Goal: Information Seeking & Learning: Learn about a topic

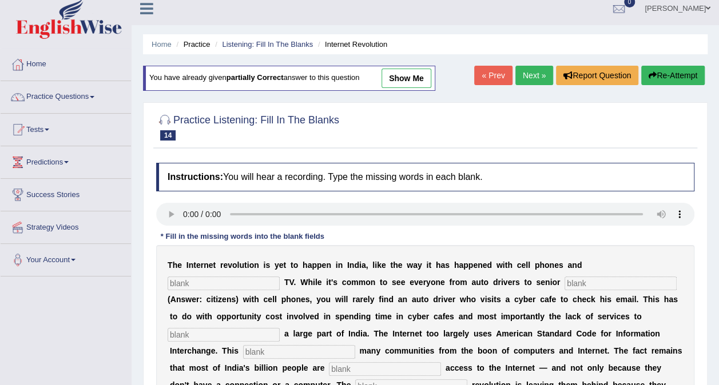
click at [280, 277] on input "text" at bounding box center [224, 284] width 112 height 14
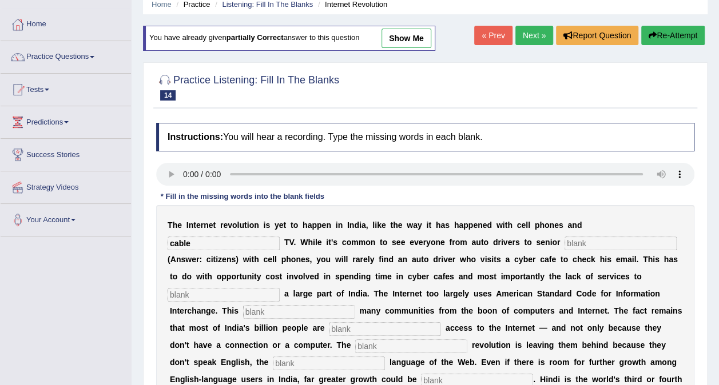
scroll to position [65, 0]
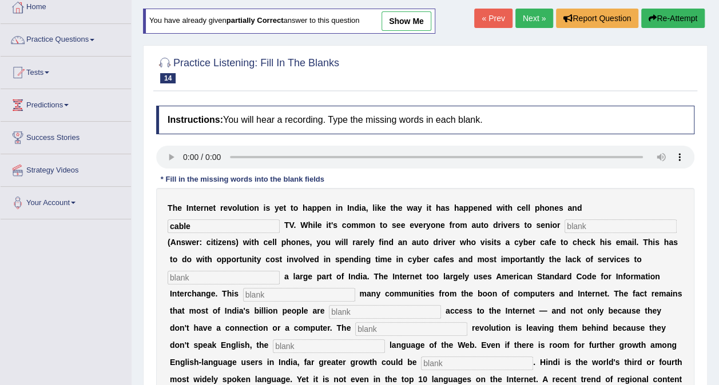
type input "cable"
click at [565, 225] on input "text" at bounding box center [621, 227] width 112 height 14
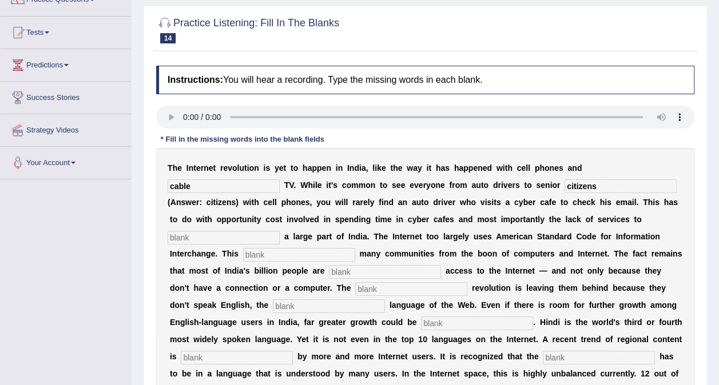
scroll to position [122, 0]
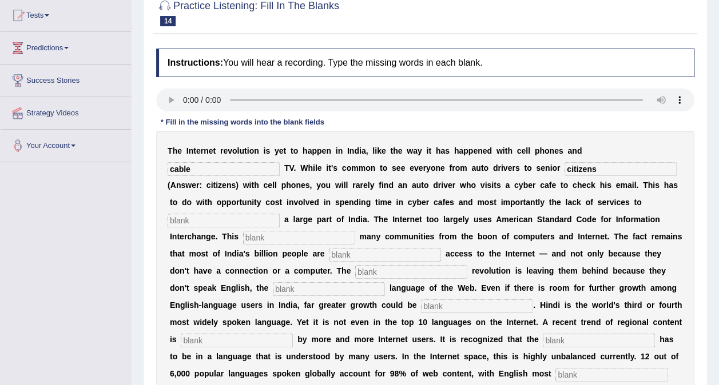
type input "citizens"
click at [220, 218] on input "text" at bounding box center [224, 221] width 112 height 14
type input "target"
click at [261, 235] on input "text" at bounding box center [299, 238] width 112 height 14
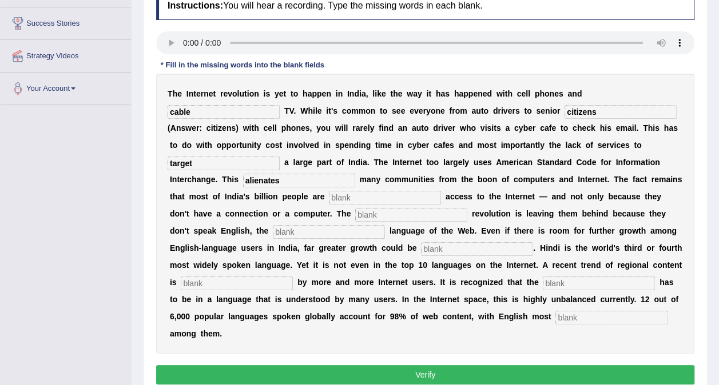
type input "alienates"
click at [329, 193] on input "text" at bounding box center [385, 198] width 112 height 14
type input "denied"
click at [355, 215] on input "text" at bounding box center [411, 215] width 112 height 14
type input "digital"
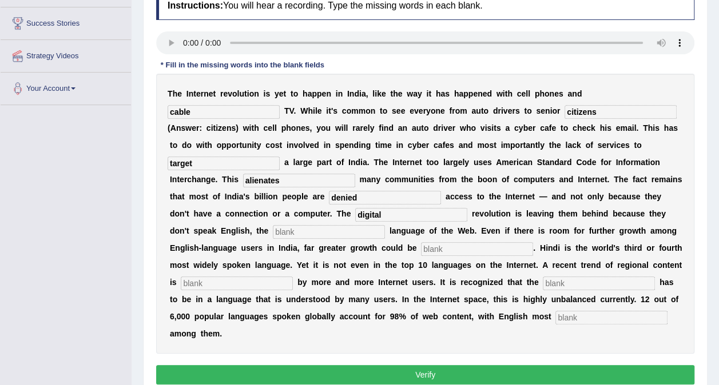
click at [273, 231] on input "text" at bounding box center [329, 232] width 112 height 14
type input "dominant"
click at [421, 248] on input "text" at bounding box center [477, 250] width 112 height 14
type input "unleashed"
click at [293, 277] on input "text" at bounding box center [237, 284] width 112 height 14
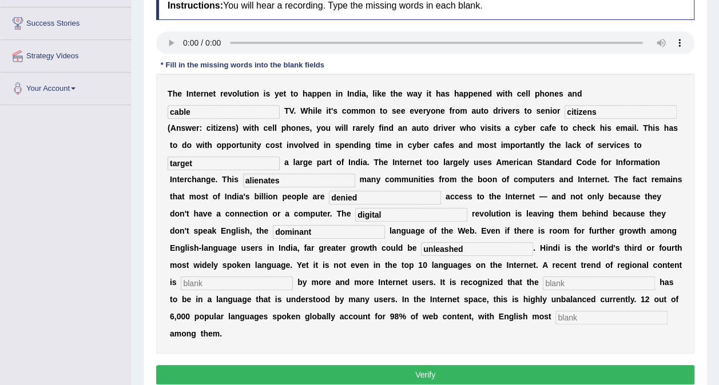
click at [555, 318] on input "text" at bounding box center [611, 318] width 112 height 14
type input "prominent"
click at [543, 277] on input "text" at bounding box center [599, 284] width 112 height 14
type input "preferred"
click at [293, 277] on input "text" at bounding box center [237, 284] width 112 height 14
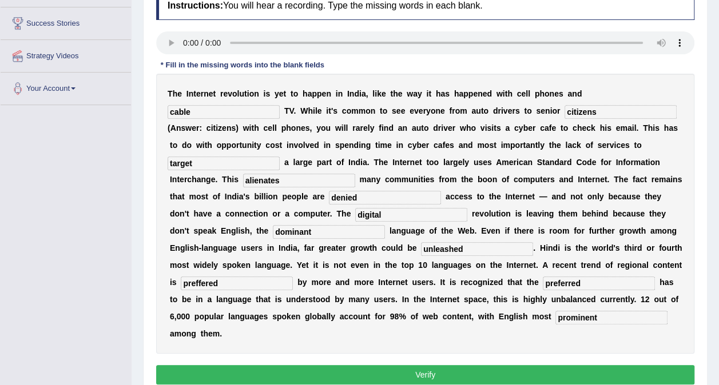
type input "preffered"
drag, startPoint x: 398, startPoint y: 281, endPoint x: 284, endPoint y: 281, distance: 113.8
click at [284, 281] on div "T h e I n t e r n e t r e v o l u t i o n i s y e t t o h a p p e n i n I n d i…" at bounding box center [425, 214] width 538 height 280
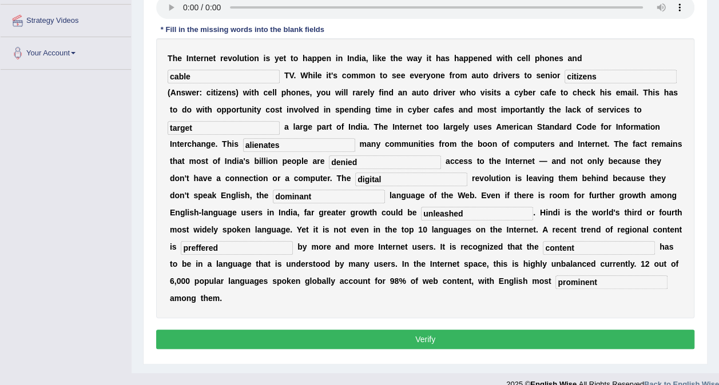
type input "content"
click at [416, 330] on button "Verify" at bounding box center [425, 339] width 538 height 19
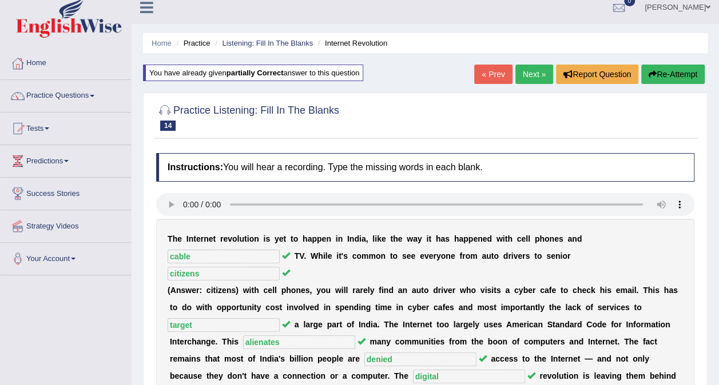
scroll to position [0, 0]
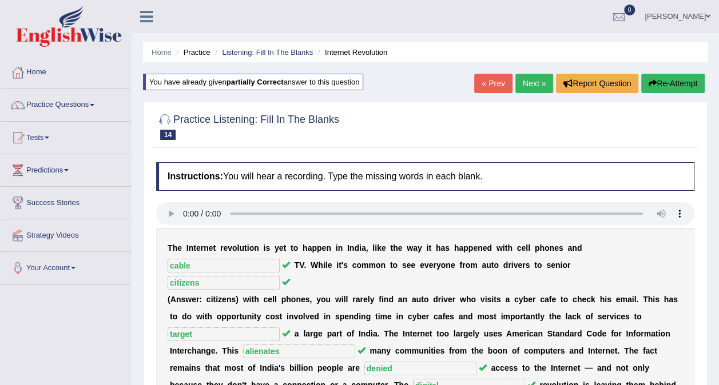
click at [536, 74] on link "Next »" at bounding box center [534, 83] width 38 height 19
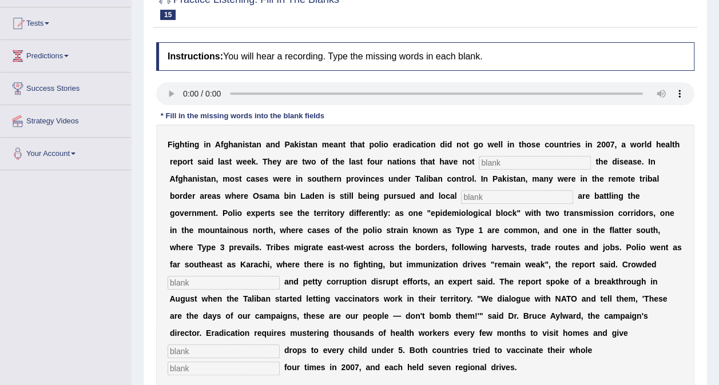
click at [479, 162] on input "text" at bounding box center [535, 163] width 112 height 14
click at [479, 166] on input "text" at bounding box center [535, 163] width 112 height 14
type input "eliminated"
click at [461, 198] on input "text" at bounding box center [517, 197] width 112 height 14
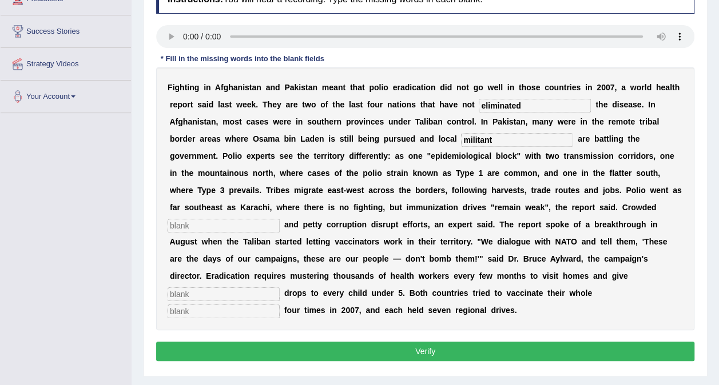
type input "militant"
click at [280, 219] on input "text" at bounding box center [224, 226] width 112 height 14
type input "slums"
click at [222, 288] on input "text" at bounding box center [224, 295] width 112 height 14
type input "vaccine"
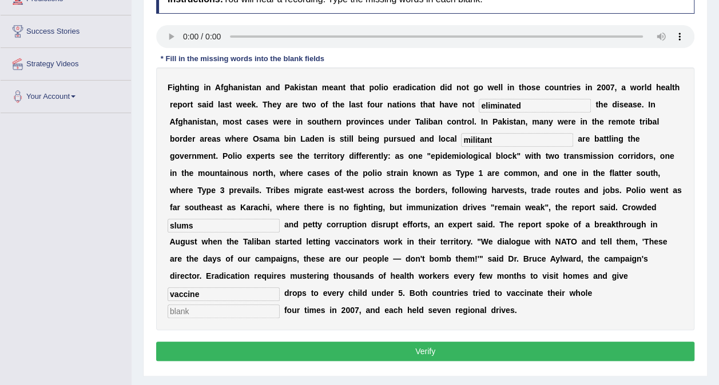
click at [280, 305] on input "text" at bounding box center [224, 312] width 112 height 14
drag, startPoint x: 631, startPoint y: 275, endPoint x: 581, endPoint y: 279, distance: 51.0
click at [581, 279] on div "F i g h t i n g i n A f g h a n i s t a n a n d P a k i s t a n m e a n t t h a…" at bounding box center [425, 198] width 538 height 263
type input "populations"
click at [222, 288] on input "vaccine" at bounding box center [224, 295] width 112 height 14
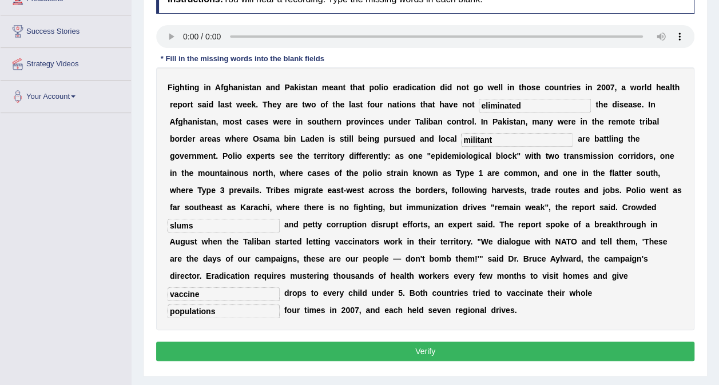
click at [280, 219] on input "slums" at bounding box center [224, 226] width 112 height 14
click at [405, 342] on button "Verify" at bounding box center [425, 351] width 538 height 19
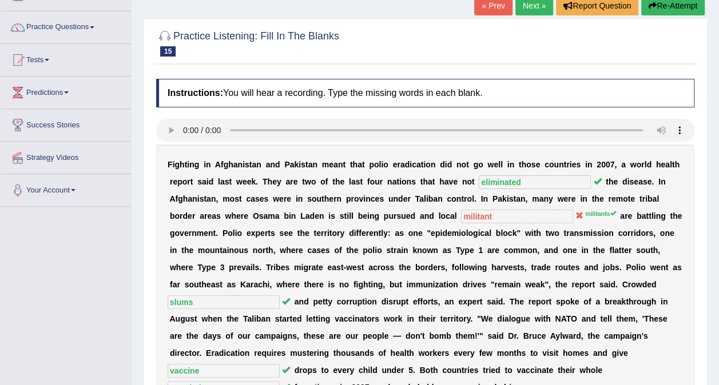
scroll to position [43, 0]
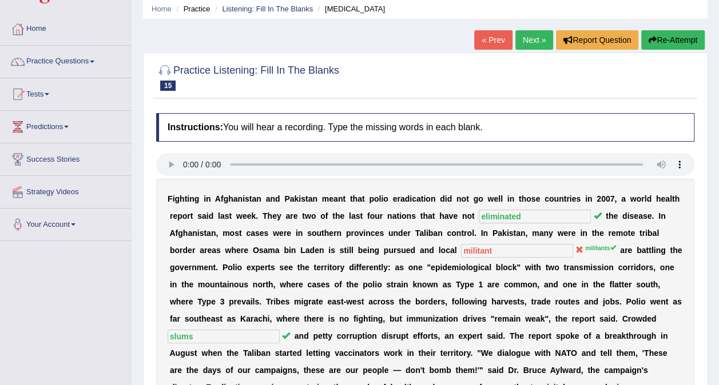
click at [537, 34] on link "Next »" at bounding box center [534, 39] width 38 height 19
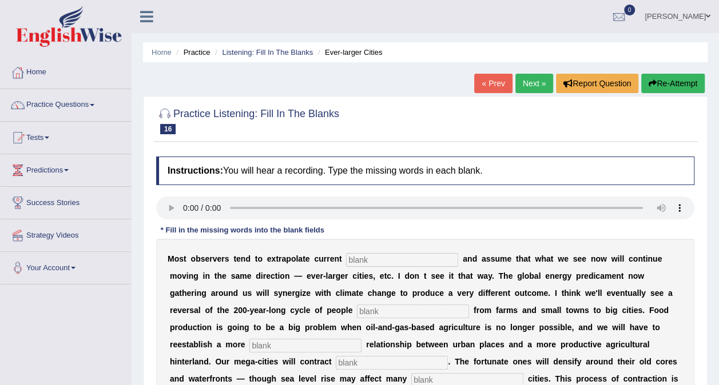
scroll to position [114, 0]
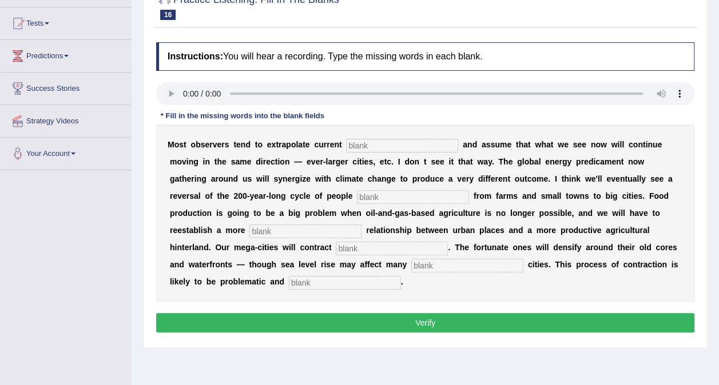
click at [377, 140] on input "text" at bounding box center [402, 146] width 112 height 14
click at [354, 145] on input "text" at bounding box center [402, 146] width 112 height 14
type input "trends"
click at [357, 196] on input "text" at bounding box center [413, 197] width 112 height 14
type input "moving"
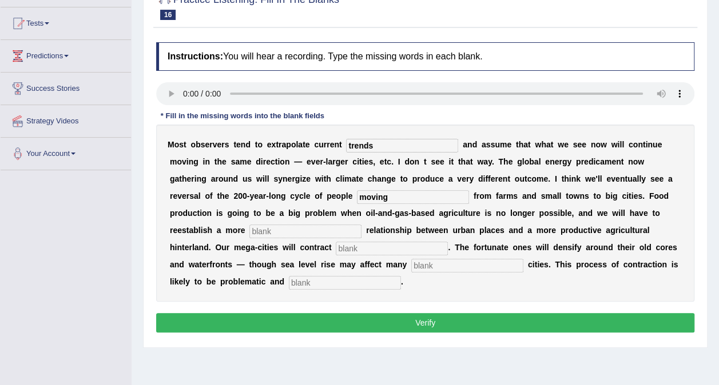
click at [361, 225] on input "text" at bounding box center [305, 232] width 112 height 14
type input "meaningful"
click at [448, 242] on input "text" at bounding box center [392, 249] width 112 height 14
type input "suhstanly"
click at [411, 263] on input "text" at bounding box center [467, 266] width 112 height 14
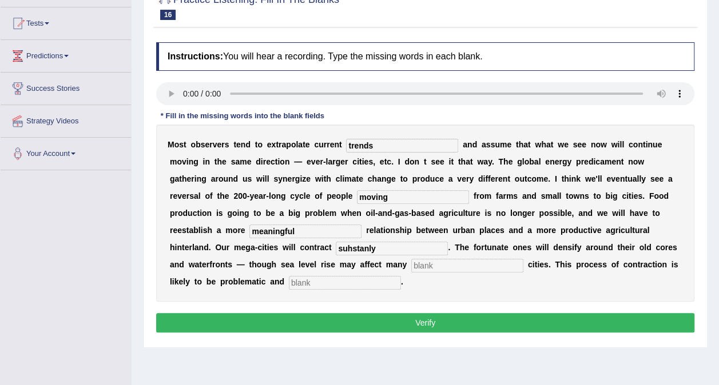
click at [411, 269] on input "text" at bounding box center [467, 266] width 112 height 14
type input "affect"
click at [401, 276] on input "text" at bounding box center [345, 283] width 112 height 14
click at [401, 276] on input "disordrely" at bounding box center [345, 283] width 112 height 14
type input "disorderly"
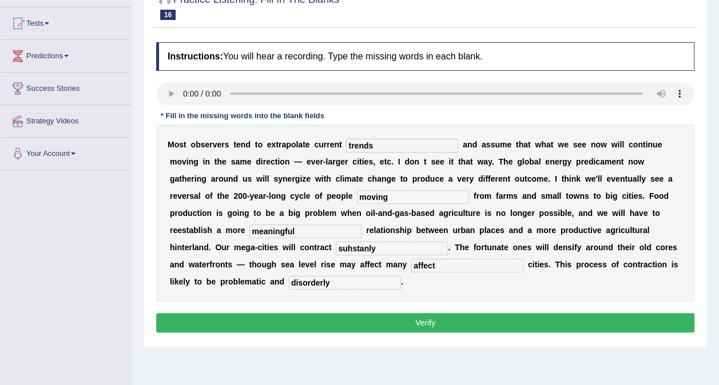
click at [411, 267] on input "affect" at bounding box center [467, 266] width 112 height 14
drag, startPoint x: 222, startPoint y: 264, endPoint x: 159, endPoint y: 264, distance: 62.9
click at [159, 264] on div "M o s t o b s e r v e r s t e n d t o e x t r a p o l a t e c u r r e n t trend…" at bounding box center [425, 213] width 538 height 177
type input "harbour"
click at [361, 225] on input "meaningful" at bounding box center [305, 232] width 112 height 14
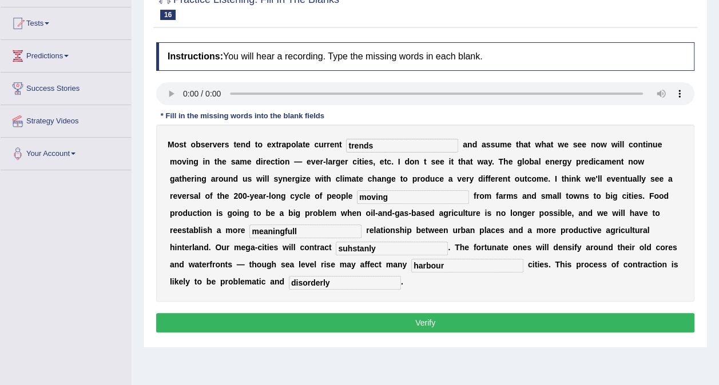
type input "meaningfull"
drag, startPoint x: 586, startPoint y: 231, endPoint x: 535, endPoint y: 232, distance: 50.3
click at [535, 232] on div "M o s t o b s e r v e r s t e n d t o e x t r a p o l a t e c u r r e n t trend…" at bounding box center [425, 213] width 538 height 177
type input "substantialy"
click at [490, 313] on button "Verify" at bounding box center [425, 322] width 538 height 19
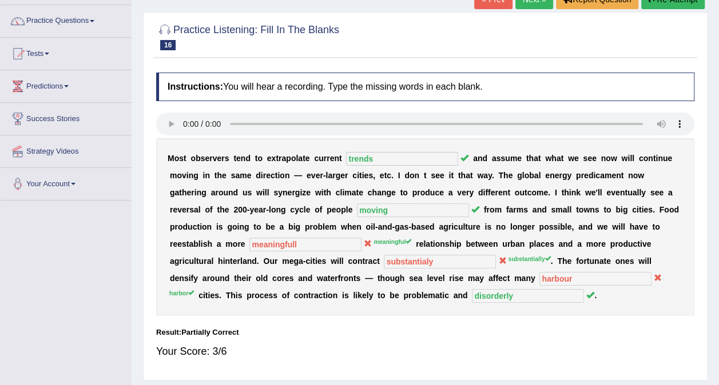
scroll to position [57, 0]
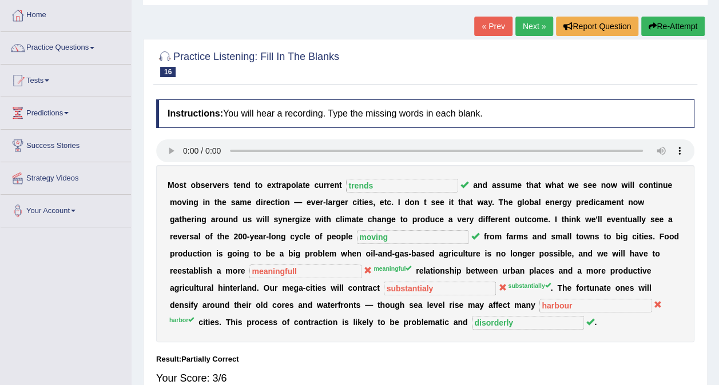
click at [663, 27] on button "Re-Attempt" at bounding box center [672, 26] width 63 height 19
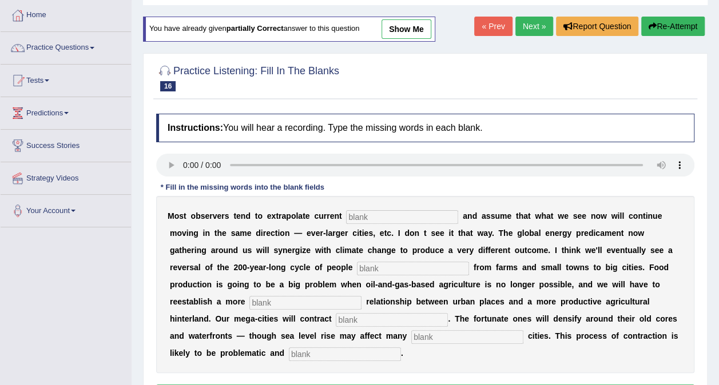
click at [353, 216] on input "text" at bounding box center [402, 217] width 112 height 14
type input "trends"
click at [357, 266] on input "text" at bounding box center [413, 269] width 112 height 14
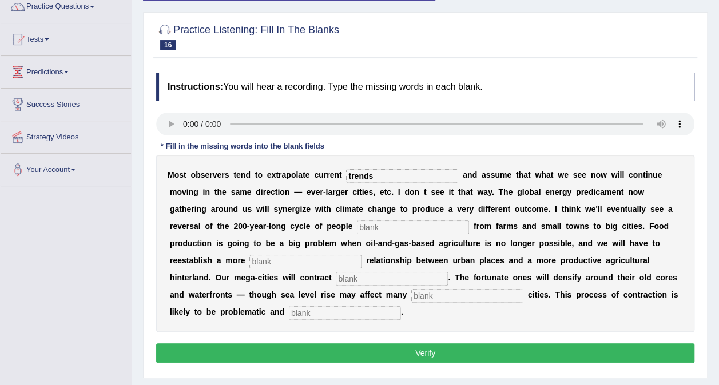
scroll to position [114, 0]
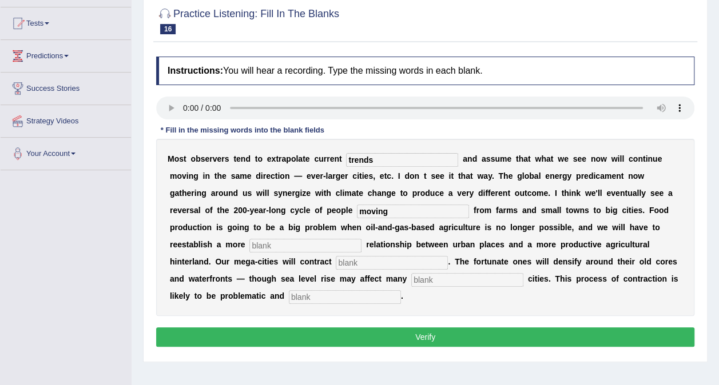
type input "moving"
click at [361, 239] on input "text" at bounding box center [305, 246] width 112 height 14
type input "substaintailly"
click at [448, 256] on input "text" at bounding box center [392, 263] width 112 height 14
drag, startPoint x: 582, startPoint y: 225, endPoint x: 522, endPoint y: 230, distance: 60.2
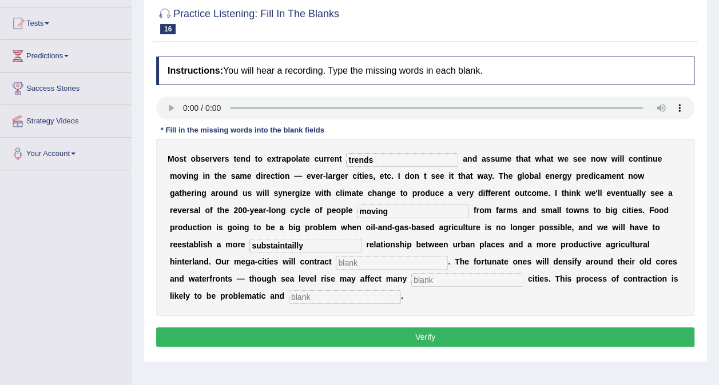
click at [522, 230] on div "M o s t o b s e r v e r s t e n d t o e x t r a p o l a t e c u r r e n t trend…" at bounding box center [425, 227] width 538 height 177
click at [448, 256] on input "text" at bounding box center [392, 263] width 112 height 14
paste input "substaintailly"
type input "substaintailly"
click at [361, 239] on input "text" at bounding box center [305, 246] width 112 height 14
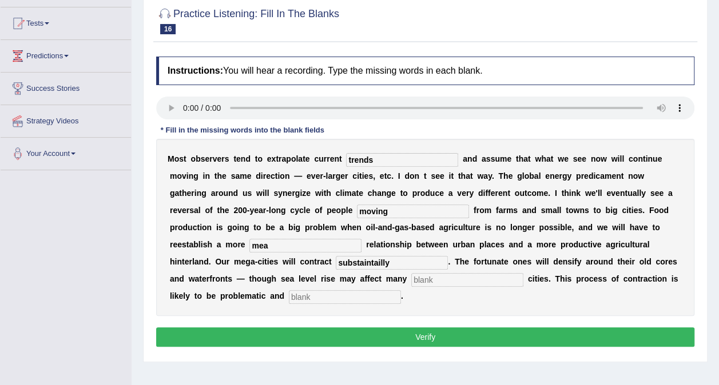
type input "mea"
click at [411, 277] on input "text" at bounding box center [467, 280] width 112 height 14
type input "harbor"
click at [401, 291] on input "text" at bounding box center [345, 298] width 112 height 14
type input "disorderly"
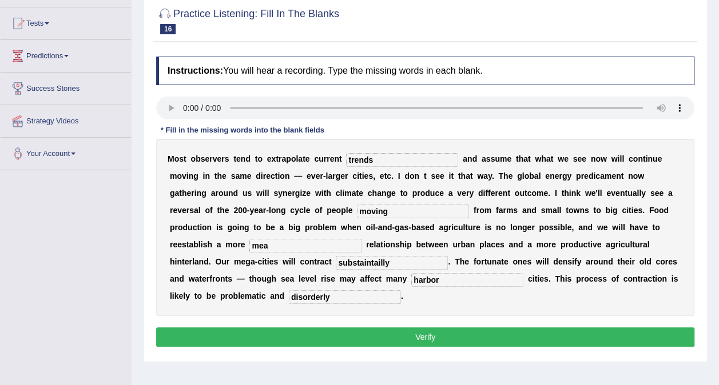
click at [448, 256] on input "substaintailly" at bounding box center [392, 263] width 112 height 14
drag, startPoint x: 605, startPoint y: 248, endPoint x: 542, endPoint y: 247, distance: 62.9
click at [542, 247] on div "M o s t o b s e r v e r s t e n d t o e x t r a p o l a t e c u r r e n t trend…" at bounding box center [425, 227] width 538 height 177
type input "substantially"
click at [553, 235] on div "M o s t o b s e r v e r s t e n d t o e x t r a p o l a t e c u r r e n t trend…" at bounding box center [425, 227] width 538 height 177
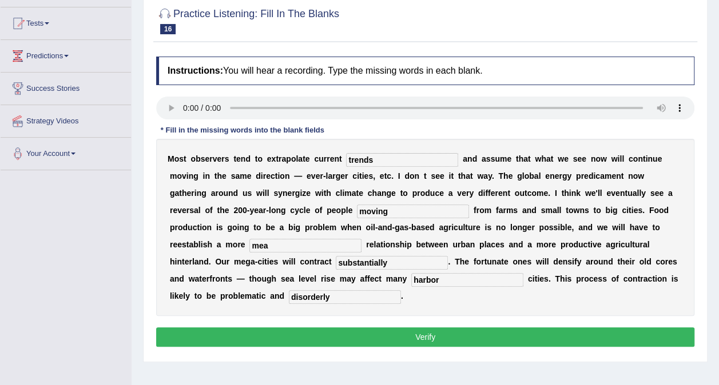
click at [361, 239] on input "mea" at bounding box center [305, 246] width 112 height 14
type input "m"
type input "meaningful"
click at [536, 328] on button "Verify" at bounding box center [425, 337] width 538 height 19
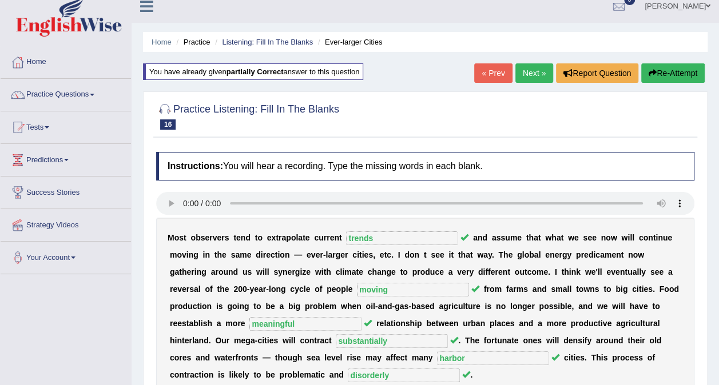
scroll to position [0, 0]
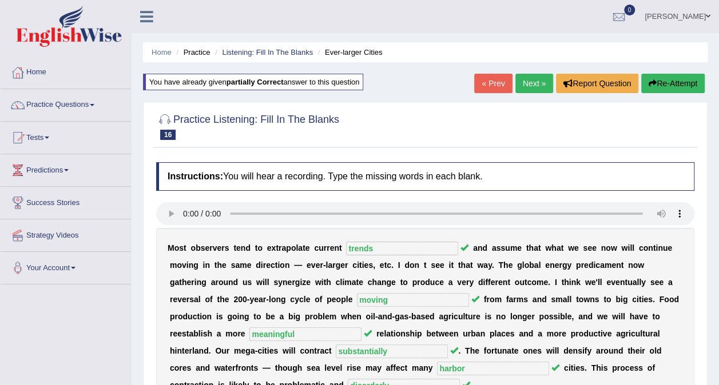
click at [530, 79] on link "Next »" at bounding box center [534, 83] width 38 height 19
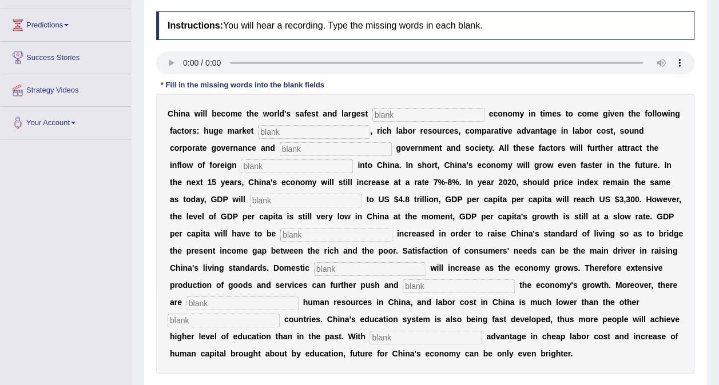
scroll to position [172, 0]
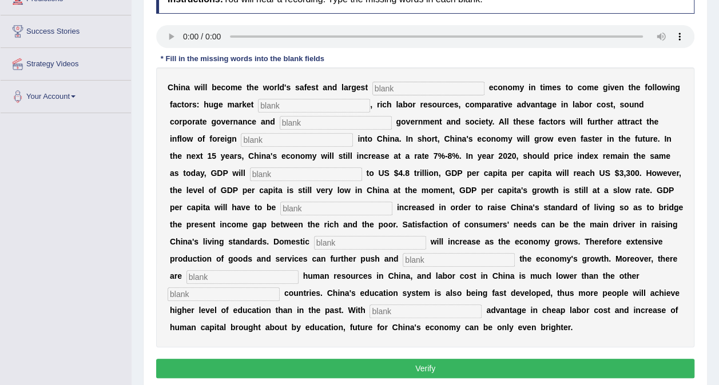
click at [208, 345] on div "C h i n a w i l l b e c o m e t h e w o r l d ' s s a f e s t a n d l a r g e s…" at bounding box center [425, 207] width 538 height 280
click at [372, 89] on input "text" at bounding box center [428, 89] width 112 height 14
click at [482, 305] on input "text" at bounding box center [425, 312] width 112 height 14
type input "comprative"
click at [280, 288] on input "text" at bounding box center [224, 295] width 112 height 14
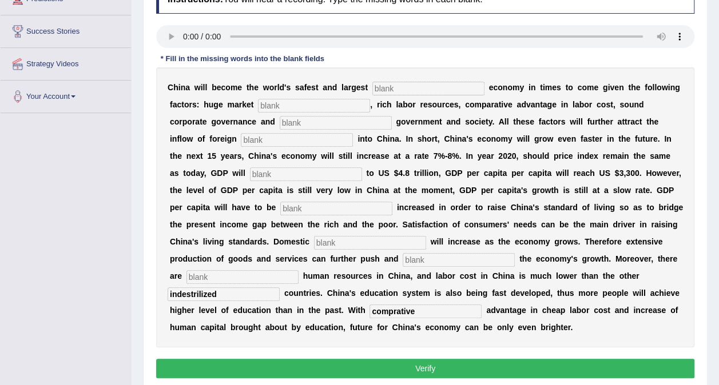
click at [299, 271] on input "text" at bounding box center [242, 278] width 112 height 14
click at [280, 288] on input "indestrilized" at bounding box center [224, 295] width 112 height 14
drag, startPoint x: 436, startPoint y: 278, endPoint x: 363, endPoint y: 279, distance: 73.2
click at [363, 279] on div "C h i n a w i l l b e c o m e t h e w o r l d ' s s a f e s t a n d l a r g e s…" at bounding box center [425, 207] width 538 height 280
type input "industrilized"
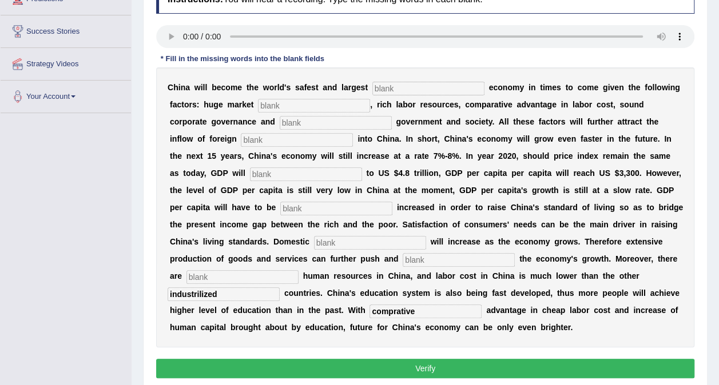
click at [299, 271] on input "text" at bounding box center [242, 278] width 112 height 14
type input "abdonte"
click at [403, 261] on input "text" at bounding box center [459, 260] width 112 height 14
type input "sustain"
click at [372, 85] on input "text" at bounding box center [428, 89] width 112 height 14
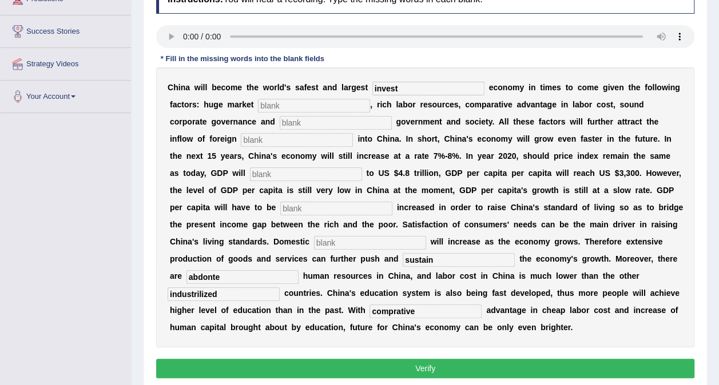
type input "invest"
click at [266, 104] on input "text" at bounding box center [314, 106] width 112 height 14
type input "potential"
click at [280, 117] on input "text" at bounding box center [336, 123] width 112 height 14
type input "stable"
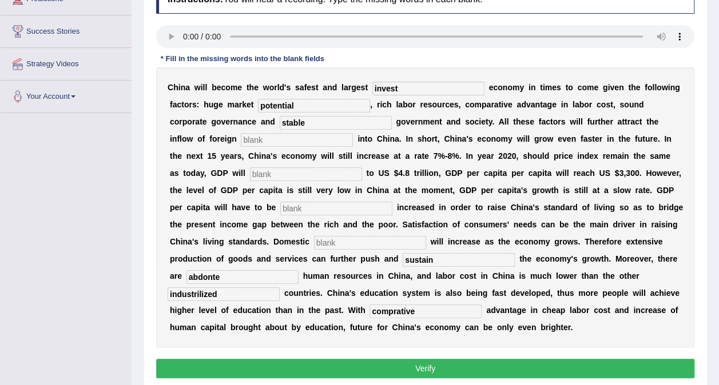
click at [241, 134] on input "text" at bounding box center [297, 140] width 112 height 14
type input "capital"
click at [250, 177] on input "text" at bounding box center [306, 175] width 112 height 14
type input "amount"
click at [280, 202] on input "text" at bounding box center [336, 209] width 112 height 14
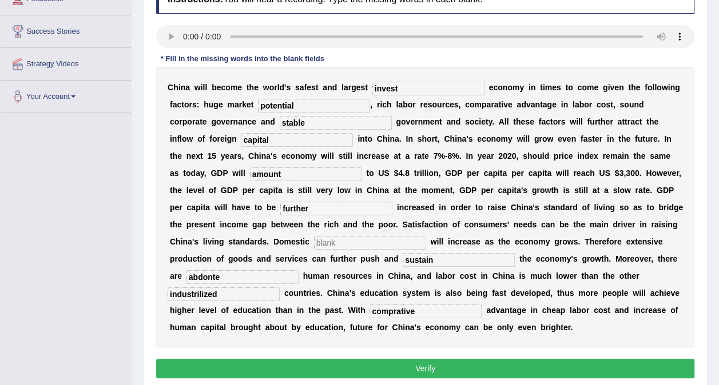
type input "further"
click at [314, 238] on input "text" at bounding box center [370, 243] width 112 height 14
type input "demand"
click at [299, 271] on input "abdonte" at bounding box center [242, 278] width 112 height 14
drag, startPoint x: 511, startPoint y: 262, endPoint x: 470, endPoint y: 263, distance: 40.6
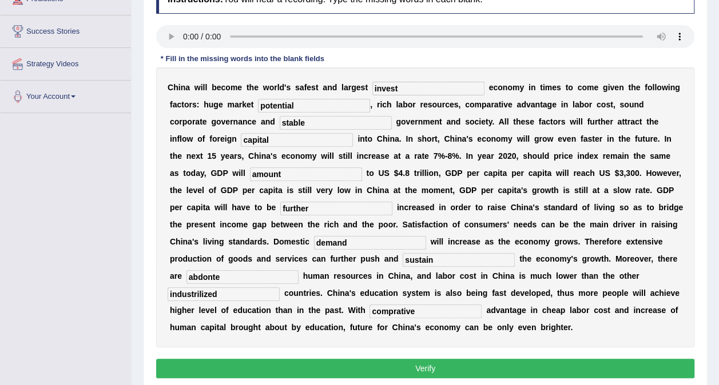
click at [470, 263] on div "C h i n a w i l l b e c o m e t h e w o r l d ' s s a f e s t a n d l a r g e s…" at bounding box center [425, 207] width 538 height 280
click at [299, 271] on input "abondont" at bounding box center [242, 278] width 112 height 14
click at [299, 271] on input "abondent" at bounding box center [242, 278] width 112 height 14
click at [299, 271] on input "abendent" at bounding box center [242, 278] width 112 height 14
type input "abendont"
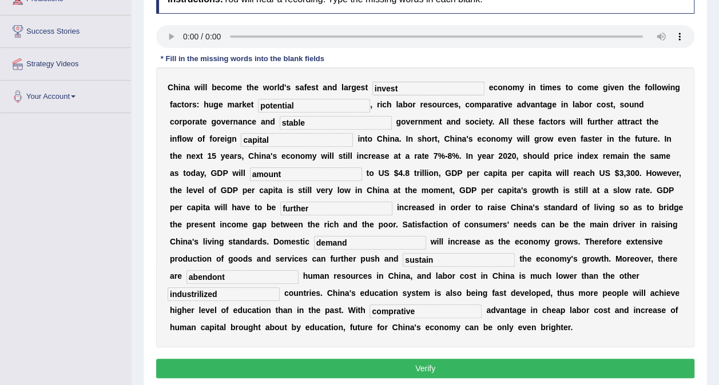
drag, startPoint x: 565, startPoint y: 295, endPoint x: 558, endPoint y: 295, distance: 6.3
click at [482, 305] on input "comprative" at bounding box center [425, 312] width 112 height 14
type input "comparative"
click at [299, 271] on input "abendont" at bounding box center [242, 278] width 112 height 14
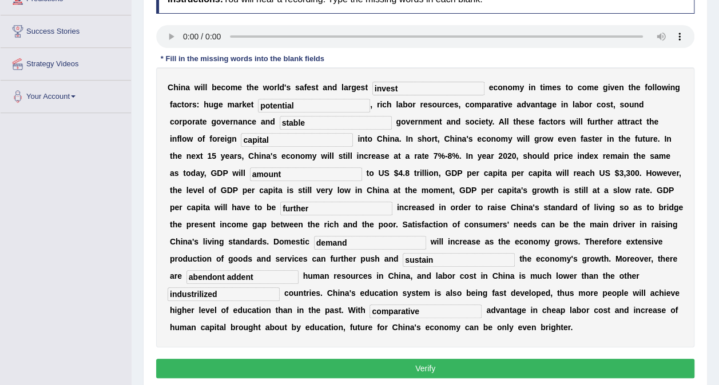
click at [299, 271] on input "abendont addent" at bounding box center [242, 278] width 112 height 14
drag, startPoint x: 556, startPoint y: 260, endPoint x: 514, endPoint y: 267, distance: 42.8
click at [514, 267] on div "C h i n a w i l l b e c o m e t h e w o r l d ' s s a f e s t a n d l a r g e s…" at bounding box center [425, 207] width 538 height 280
type input "abendont"
click at [298, 367] on button "Verify" at bounding box center [425, 368] width 538 height 19
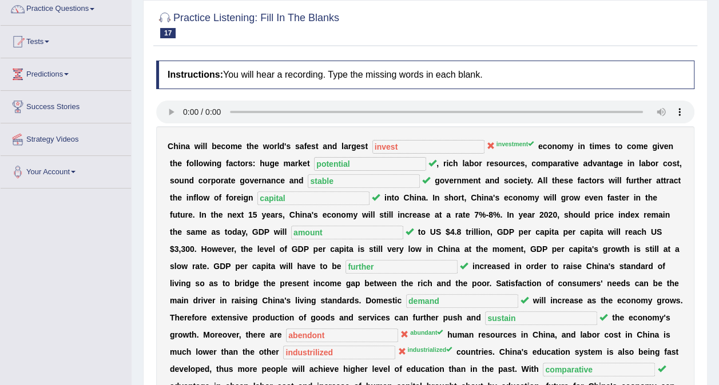
scroll to position [47, 0]
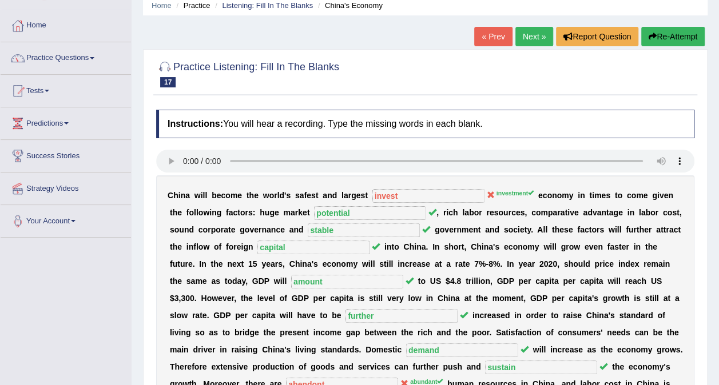
click at [534, 33] on link "Next »" at bounding box center [534, 36] width 38 height 19
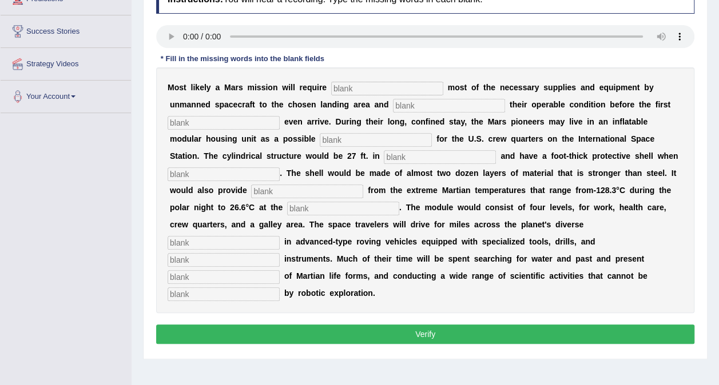
click at [348, 89] on input "text" at bounding box center [387, 89] width 112 height 14
click at [208, 288] on input "text" at bounding box center [224, 295] width 112 height 14
type input "accomplished"
click at [379, 86] on input "text" at bounding box center [387, 89] width 112 height 14
click at [194, 271] on input "text" at bounding box center [224, 278] width 112 height 14
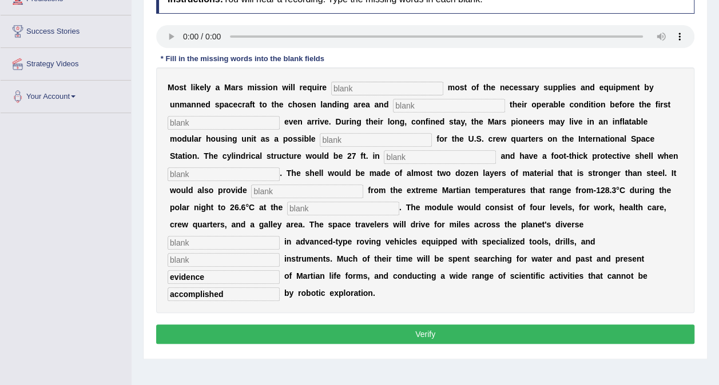
type input "evidence"
click at [253, 253] on input "text" at bounding box center [224, 260] width 112 height 14
click at [280, 236] on input "text" at bounding box center [224, 243] width 112 height 14
type input "train"
click at [348, 84] on input "text" at bounding box center [387, 89] width 112 height 14
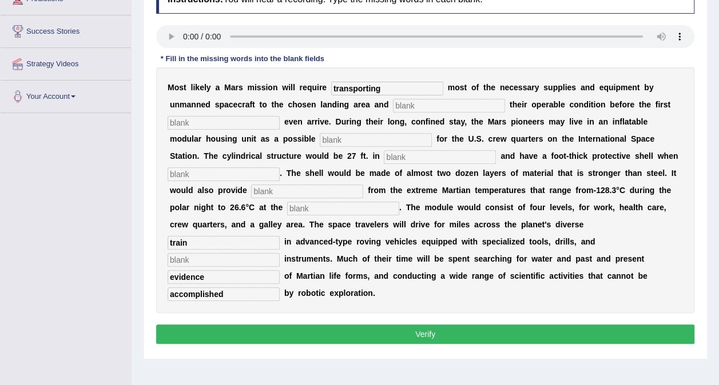
type input "transporting"
click at [393, 109] on input "text" at bounding box center [449, 106] width 112 height 14
type input "confirming"
click at [213, 129] on div "M o s t l i k e l y a M a r s m i s s i o n w i l l r e q u i r e transporting …" at bounding box center [425, 190] width 538 height 246
click at [214, 127] on input "text" at bounding box center [224, 123] width 112 height 14
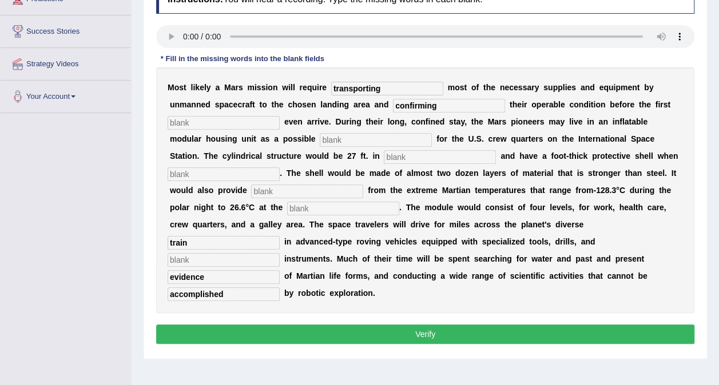
click at [215, 128] on input "text" at bounding box center [224, 123] width 112 height 14
type input "austronouts"
click at [320, 140] on input "text" at bounding box center [376, 140] width 112 height 14
type input "replacement"
click at [384, 157] on input "text" at bounding box center [440, 157] width 112 height 14
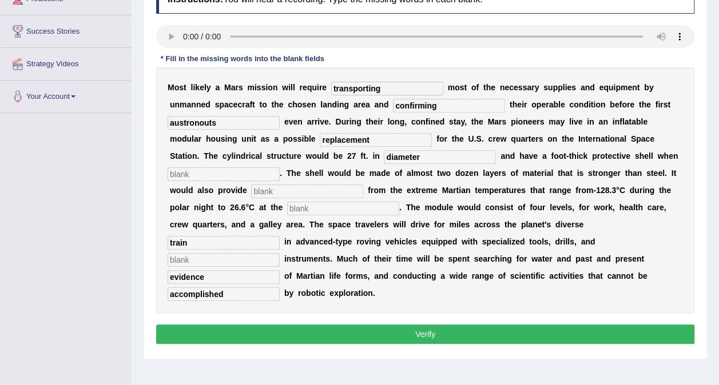
type input "diameter"
click at [280, 168] on input "text" at bounding box center [224, 175] width 112 height 14
type input "inflated"
click at [363, 185] on input "text" at bounding box center [307, 192] width 112 height 14
type input "inslution"
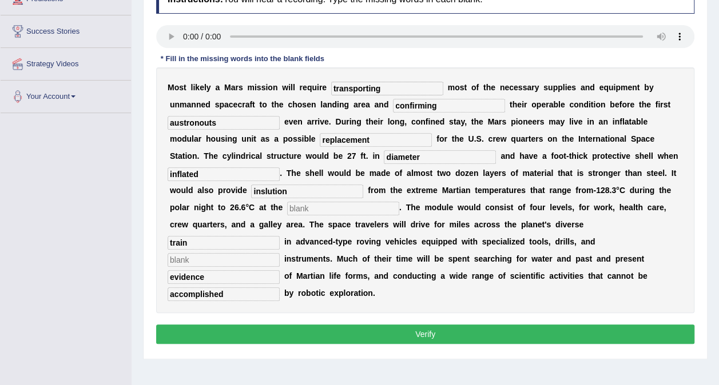
click at [399, 202] on input "text" at bounding box center [343, 209] width 112 height 14
type input "equator"
click at [280, 236] on input "train" at bounding box center [224, 243] width 112 height 14
click at [194, 253] on input "text" at bounding box center [224, 260] width 112 height 14
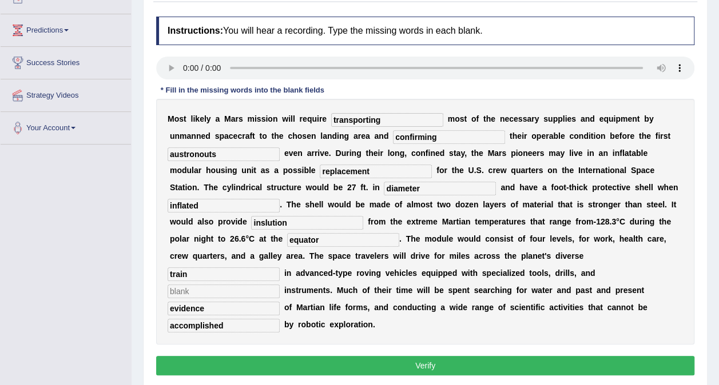
scroll to position [101, 0]
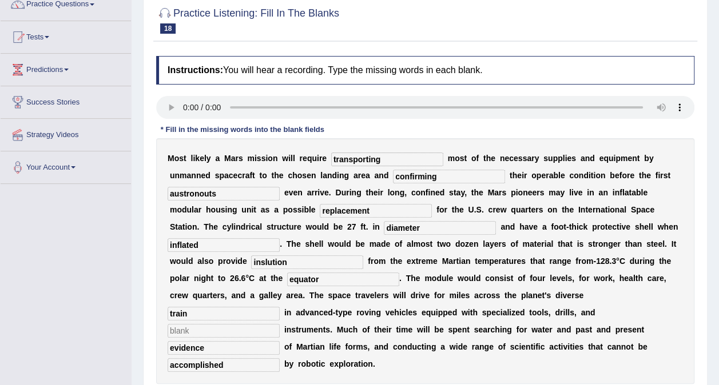
click at [189, 324] on input "text" at bounding box center [224, 331] width 112 height 14
click at [188, 324] on input "analytical" at bounding box center [224, 331] width 112 height 14
click at [230, 324] on input "analytical" at bounding box center [224, 331] width 112 height 14
click at [214, 324] on input "analytical anlytical" at bounding box center [224, 331] width 112 height 14
click at [221, 324] on input "analytical analytical" at bounding box center [224, 331] width 112 height 14
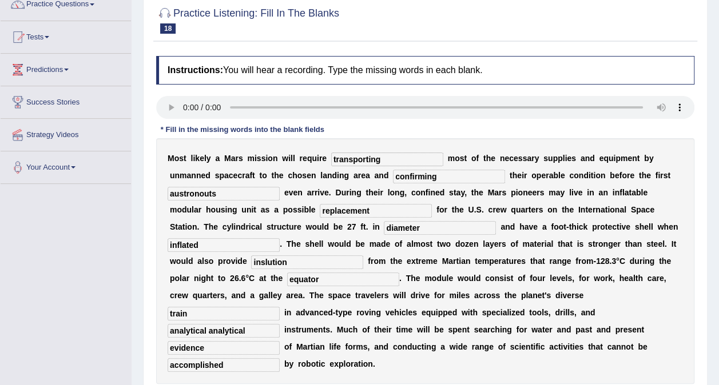
click at [225, 324] on input "analytical analytical" at bounding box center [224, 331] width 112 height 14
drag, startPoint x: 242, startPoint y: 313, endPoint x: 204, endPoint y: 315, distance: 38.3
click at [204, 324] on input "analytical analitical" at bounding box center [224, 331] width 112 height 14
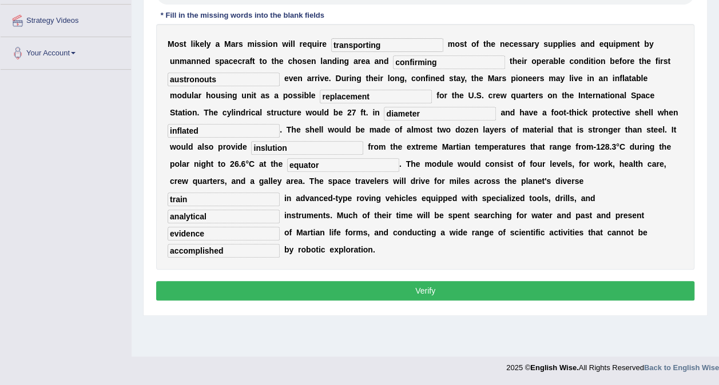
type input "analytical"
click at [470, 281] on button "Verify" at bounding box center [425, 290] width 538 height 19
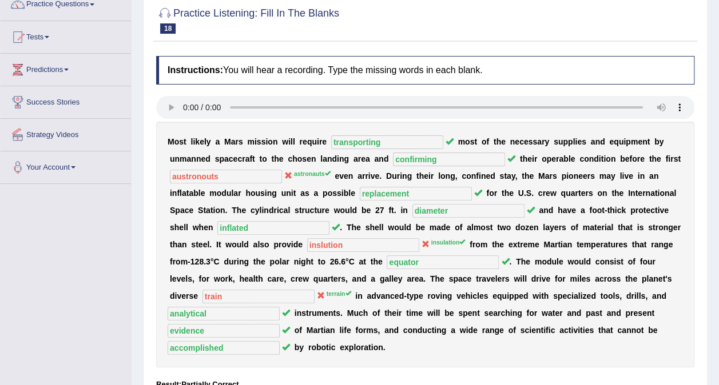
scroll to position [43, 0]
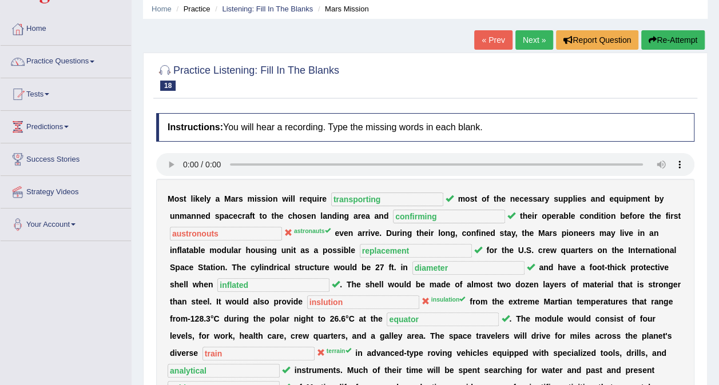
click at [530, 39] on link "Next »" at bounding box center [534, 39] width 38 height 19
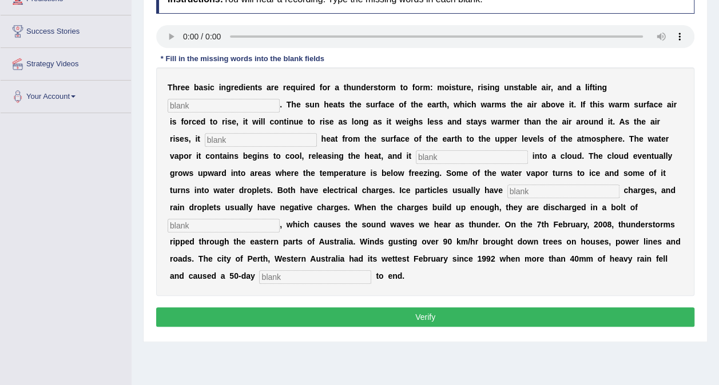
click at [280, 99] on input "text" at bounding box center [224, 106] width 112 height 14
click at [317, 133] on input "text" at bounding box center [261, 140] width 112 height 14
click at [280, 99] on input "text" at bounding box center [224, 106] width 112 height 14
drag, startPoint x: 532, startPoint y: 123, endPoint x: 573, endPoint y: 97, distance: 48.1
click at [317, 133] on input "text" at bounding box center [261, 140] width 112 height 14
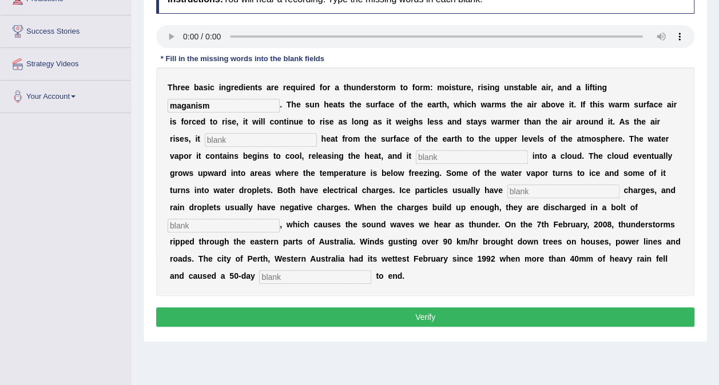
click at [280, 99] on input "maganism" at bounding box center [224, 106] width 112 height 14
type input "makanism"
click at [317, 133] on input "text" at bounding box center [261, 140] width 112 height 14
type input "w"
type input "continue"
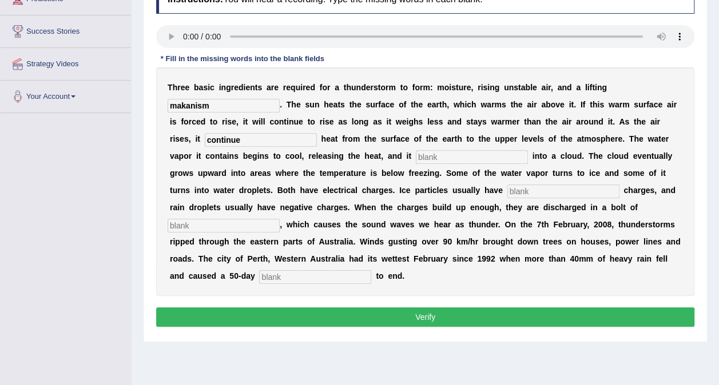
drag, startPoint x: 566, startPoint y: 125, endPoint x: 508, endPoint y: 122, distance: 57.8
click at [508, 122] on div "T h r e e b a s i c i n g r e d i e n t s a r e r e q u i r e d f o r a t h u n…" at bounding box center [425, 181] width 538 height 229
type input "transferes"
click at [416, 155] on input "text" at bounding box center [472, 157] width 112 height 14
type input "condenses"
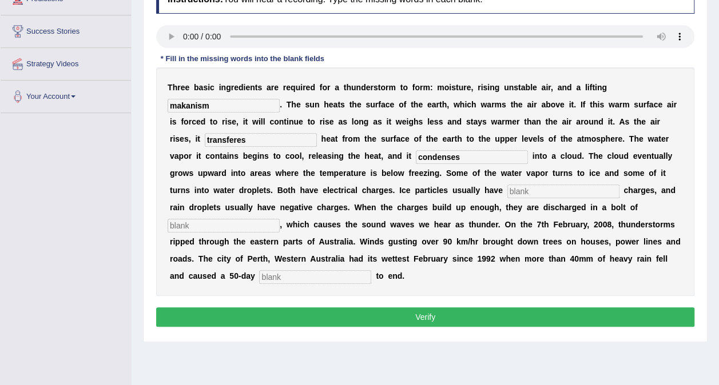
click at [507, 188] on input "text" at bounding box center [563, 192] width 112 height 14
click at [507, 194] on input "text" at bounding box center [563, 192] width 112 height 14
type input "positive"
click at [280, 219] on input "text" at bounding box center [224, 226] width 112 height 14
type input "lightning"
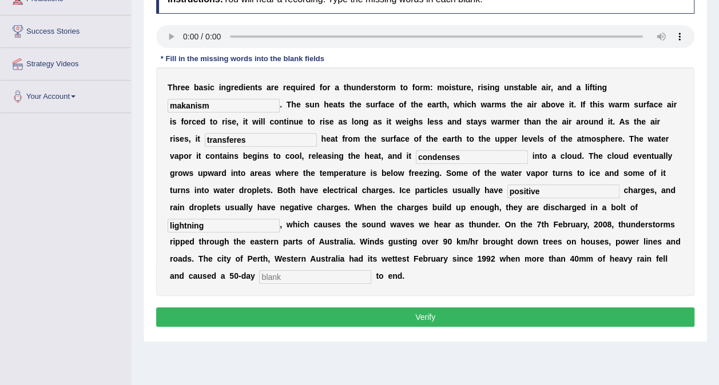
click at [326, 271] on input "text" at bounding box center [315, 278] width 112 height 14
type input "drought"
drag, startPoint x: 634, startPoint y: 89, endPoint x: 550, endPoint y: 94, distance: 83.7
click at [550, 94] on div "T h r e e b a s i c i n g r e d i e n t s a r e r e q u i r e d f o r a t h u n…" at bounding box center [425, 181] width 538 height 229
type input "meganism"
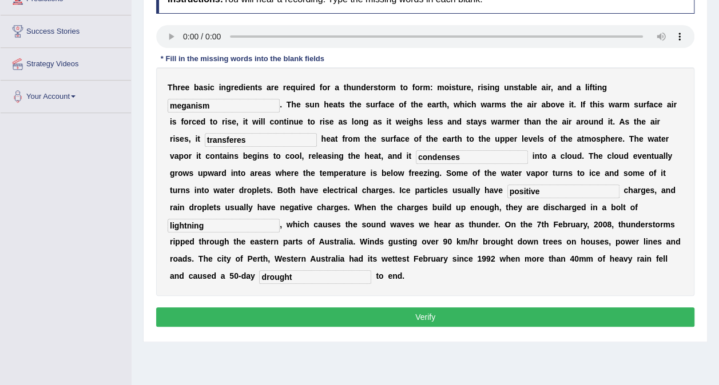
click at [317, 133] on input "transferes" at bounding box center [261, 140] width 112 height 14
type input "transfers"
click at [330, 271] on input "drought" at bounding box center [315, 278] width 112 height 14
type input "drought"
click at [532, 308] on button "Verify" at bounding box center [425, 317] width 538 height 19
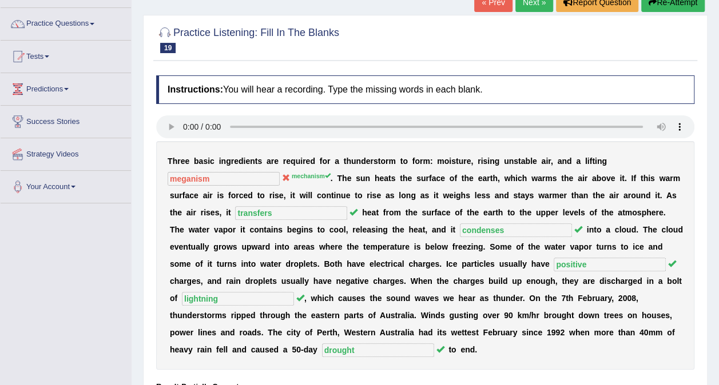
scroll to position [57, 0]
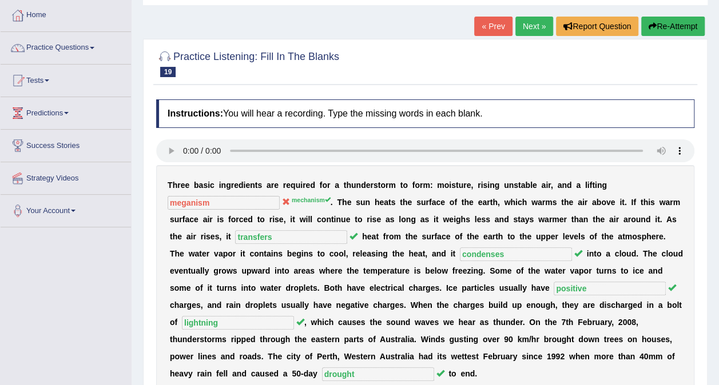
click at [535, 28] on link "Next »" at bounding box center [534, 26] width 38 height 19
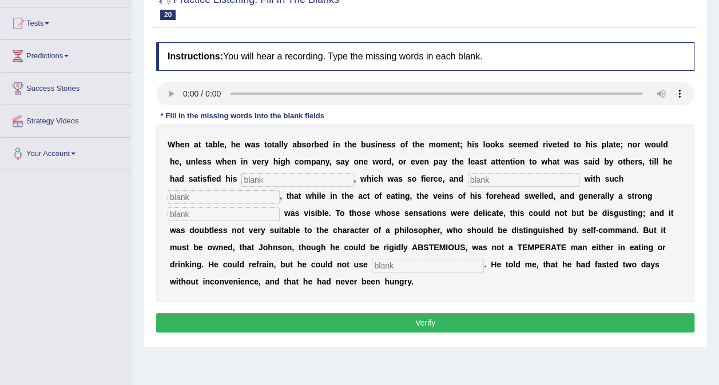
click at [280, 208] on input "text" at bounding box center [224, 215] width 112 height 14
type input "prespiration"
click at [484, 259] on input "text" at bounding box center [428, 266] width 112 height 14
type input "modrately"
click at [255, 181] on input "text" at bounding box center [297, 180] width 112 height 14
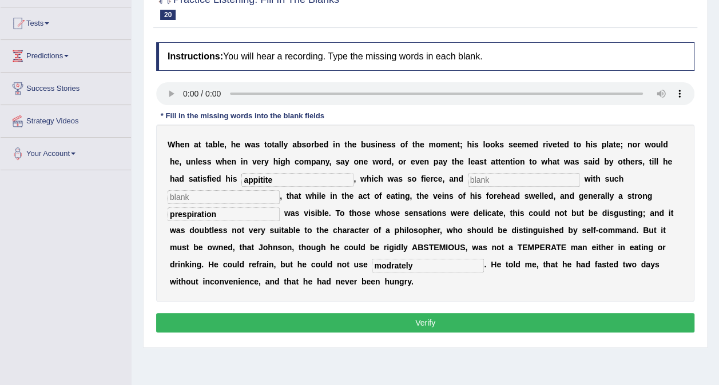
type input "appitite"
click at [468, 176] on input "text" at bounding box center [524, 180] width 112 height 14
click at [280, 190] on input "text" at bounding box center [224, 197] width 112 height 14
type input "intenses"
click at [468, 175] on input "text" at bounding box center [524, 180] width 112 height 14
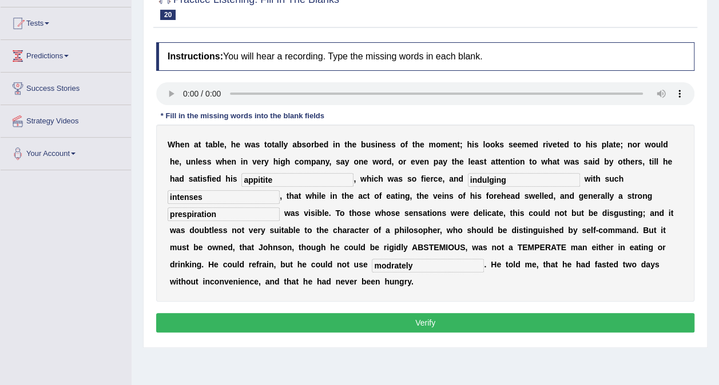
type input "indulging"
click at [241, 180] on input "appitite" at bounding box center [297, 180] width 112 height 14
drag, startPoint x: 204, startPoint y: 180, endPoint x: 154, endPoint y: 182, distance: 49.8
click at [154, 182] on div "Instructions: You will hear a recording. Type the missing words in each blank. …" at bounding box center [425, 189] width 544 height 305
type input "appetite"
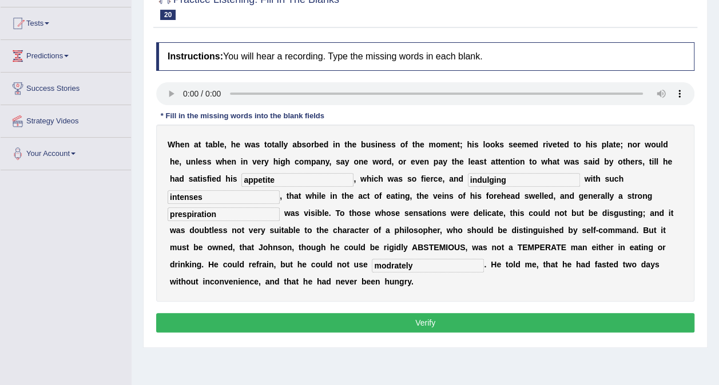
click at [459, 313] on button "Verify" at bounding box center [425, 322] width 538 height 19
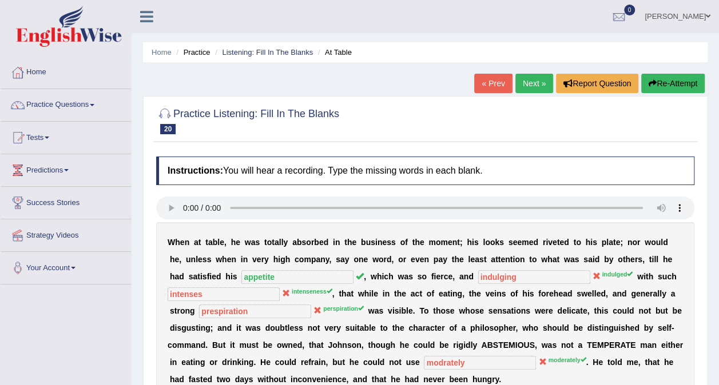
click at [534, 90] on link "Next »" at bounding box center [534, 83] width 38 height 19
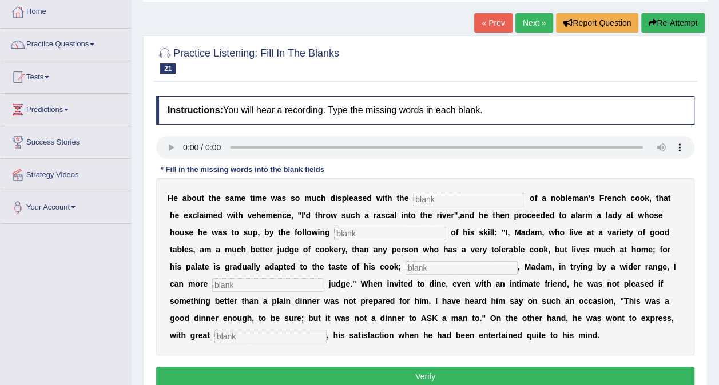
scroll to position [114, 0]
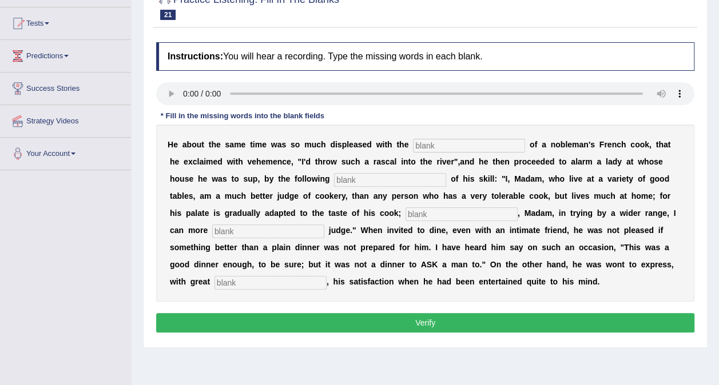
click at [416, 142] on input "text" at bounding box center [469, 146] width 112 height 14
click at [417, 142] on input "text" at bounding box center [469, 146] width 112 height 14
click at [413, 146] on input "text" at bounding box center [469, 146] width 112 height 14
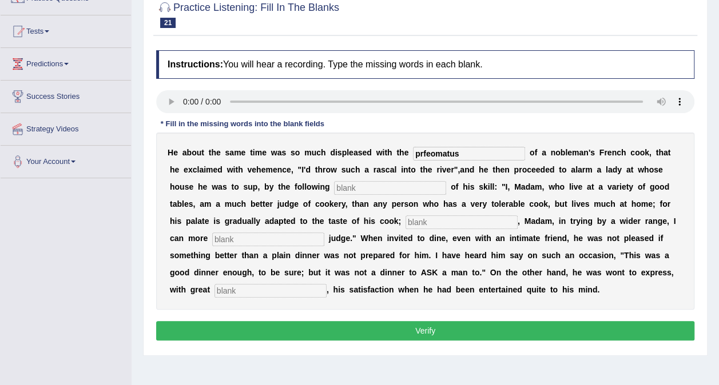
scroll to position [106, 0]
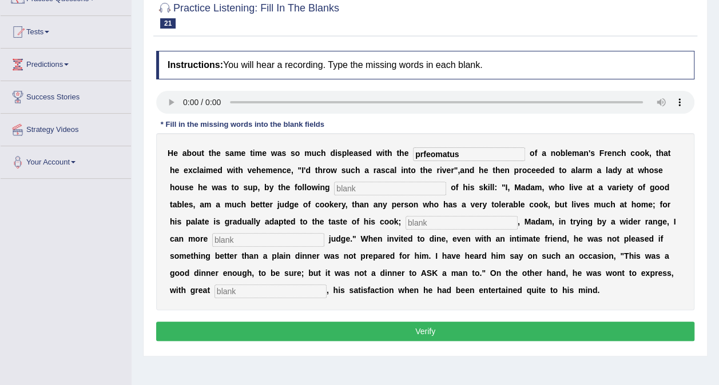
type input "prfeomatus"
click at [327, 285] on input "text" at bounding box center [270, 292] width 112 height 14
type input "gleek"
drag, startPoint x: 443, startPoint y: 152, endPoint x: 398, endPoint y: 152, distance: 44.6
click at [413, 152] on input "prfeomatus" at bounding box center [469, 155] width 112 height 14
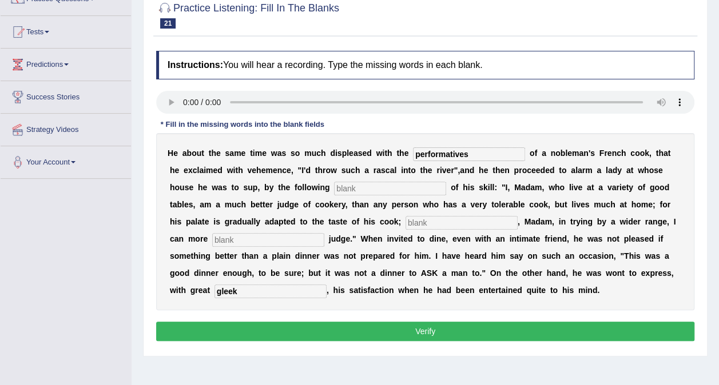
type input "performatives"
click at [334, 188] on input "text" at bounding box center [390, 189] width 112 height 14
type input "menufesto"
click at [406, 222] on input "text" at bounding box center [462, 223] width 112 height 14
click at [406, 221] on input "text" at bounding box center [462, 223] width 112 height 14
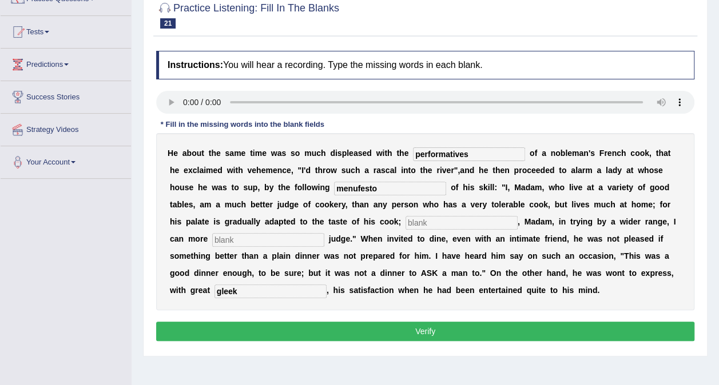
click at [406, 216] on input "text" at bounding box center [462, 223] width 112 height 14
type input "orelse"
click at [324, 233] on input "text" at bounding box center [268, 240] width 112 height 14
type input "exclusively"
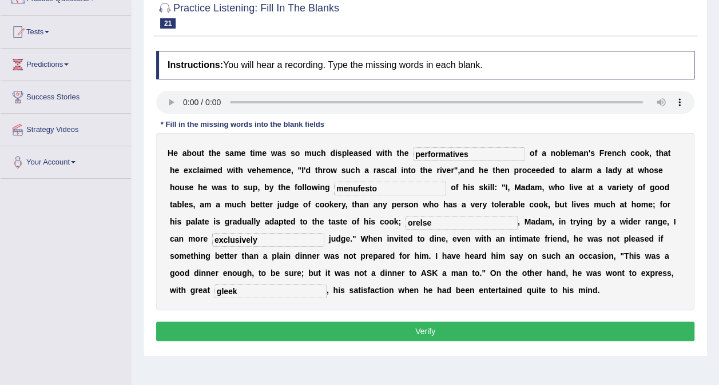
click at [327, 285] on input "gleek" at bounding box center [270, 292] width 112 height 14
type input "glee"
click at [467, 329] on button "Verify" at bounding box center [425, 331] width 538 height 19
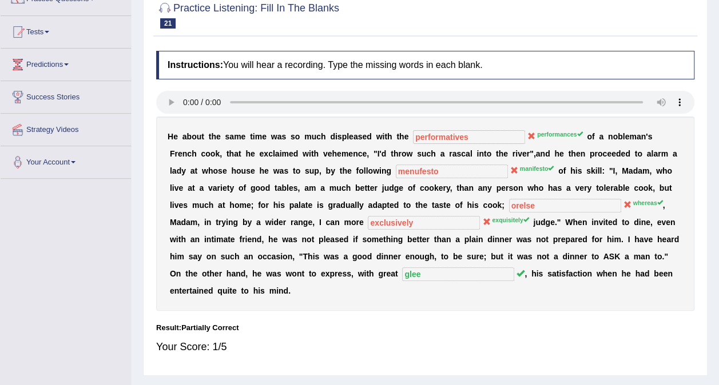
scroll to position [49, 0]
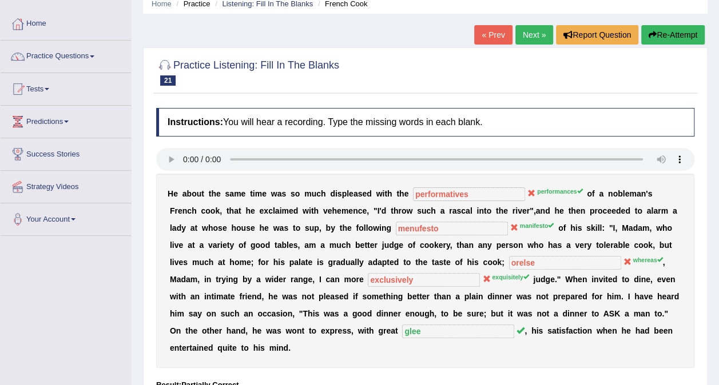
drag, startPoint x: 669, startPoint y: 34, endPoint x: 655, endPoint y: 39, distance: 14.5
click at [669, 34] on button "Re-Attempt" at bounding box center [672, 34] width 63 height 19
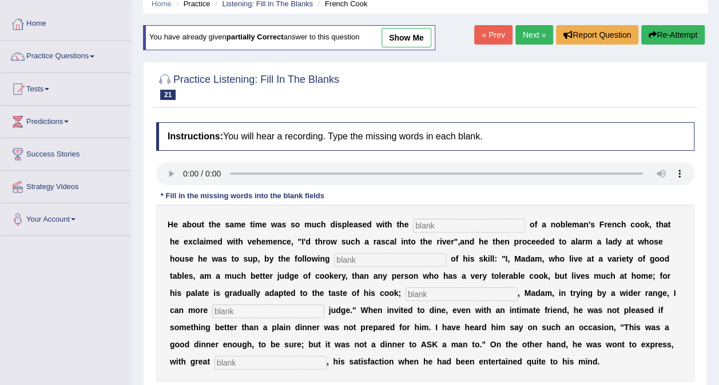
click at [425, 219] on input "text" at bounding box center [469, 226] width 112 height 14
type input "performances"
click at [334, 253] on input "text" at bounding box center [390, 260] width 112 height 14
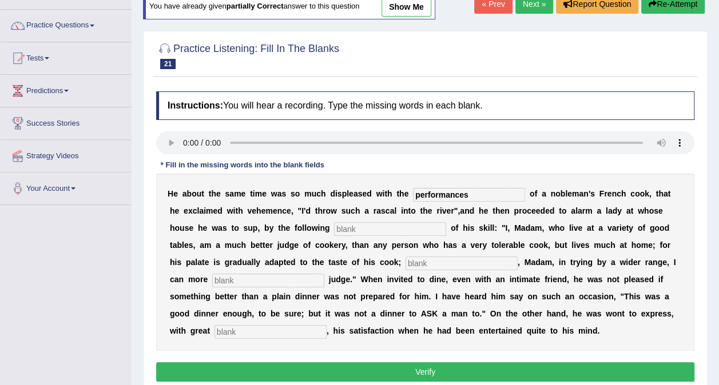
scroll to position [106, 0]
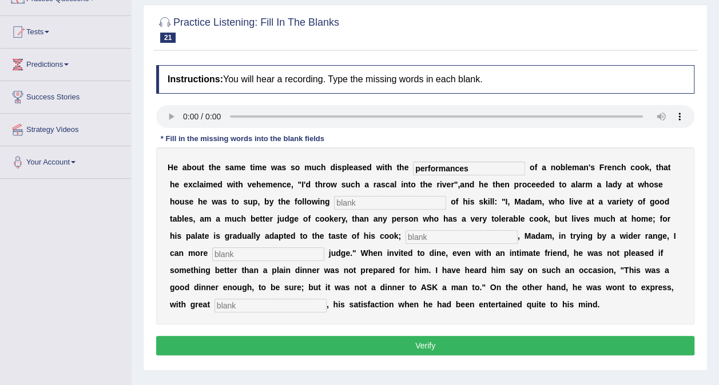
click at [334, 203] on input "text" at bounding box center [390, 203] width 112 height 14
type input "manifesto"
click at [406, 231] on input "text" at bounding box center [462, 237] width 112 height 14
type input "whreras"
click at [324, 248] on input "text" at bounding box center [268, 255] width 112 height 14
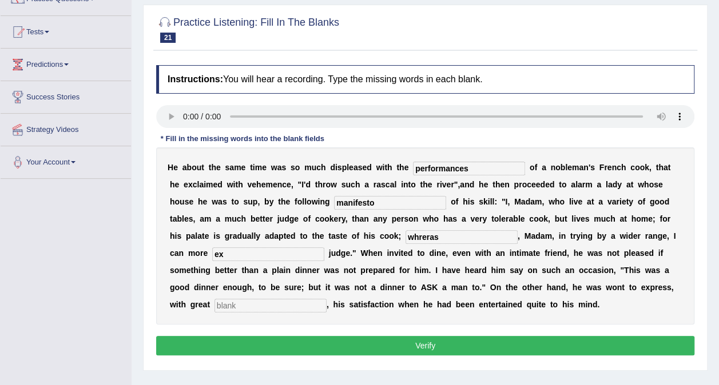
type input "ex"
click at [327, 299] on input "text" at bounding box center [270, 306] width 112 height 14
type input "glee"
click at [324, 248] on input "ex" at bounding box center [268, 255] width 112 height 14
type input "exquitely"
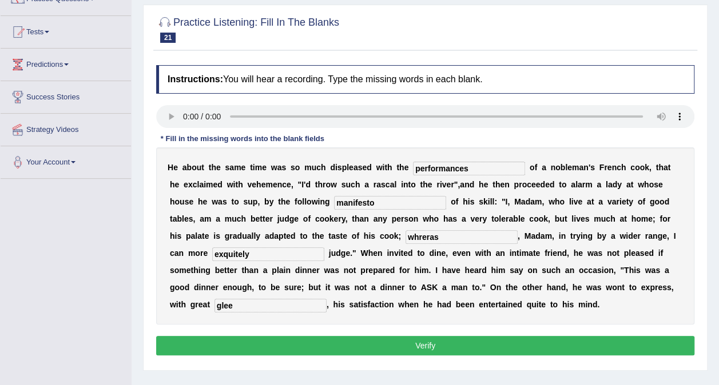
click at [324, 248] on input "exquitely" at bounding box center [268, 255] width 112 height 14
drag, startPoint x: 589, startPoint y: 235, endPoint x: 537, endPoint y: 230, distance: 52.2
click at [537, 230] on div "H e a b o u t t h e s a m e t i m e w a s s o m u c h d i s p l e a s e d w i t…" at bounding box center [425, 236] width 538 height 177
type input "exquisitely"
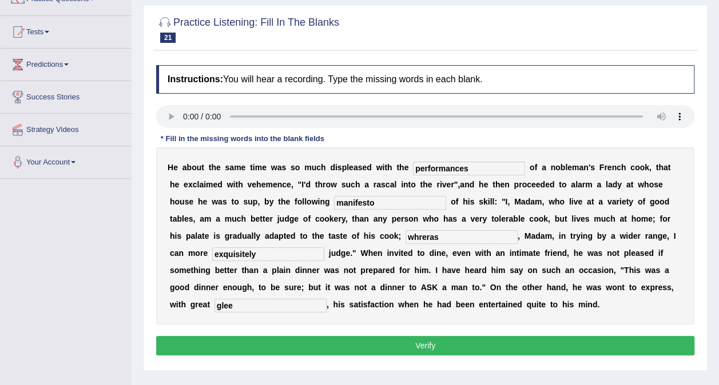
drag, startPoint x: 296, startPoint y: 238, endPoint x: 200, endPoint y: 223, distance: 97.8
click at [200, 223] on div "H e a b o u t t h e s a m e t i m e w a s s o m u c h d i s p l e a s e d w i t…" at bounding box center [425, 236] width 538 height 177
type input "whereas"
click at [548, 347] on button "Verify" at bounding box center [425, 345] width 538 height 19
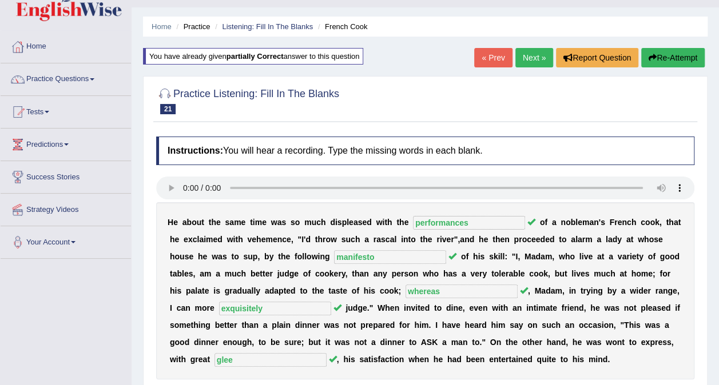
scroll to position [0, 0]
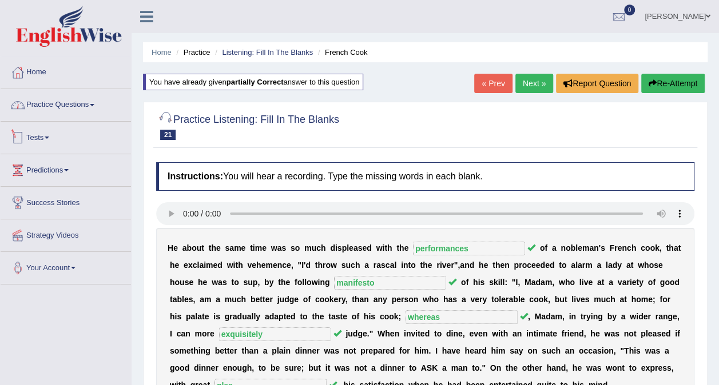
click at [92, 112] on link "Practice Questions" at bounding box center [66, 103] width 130 height 29
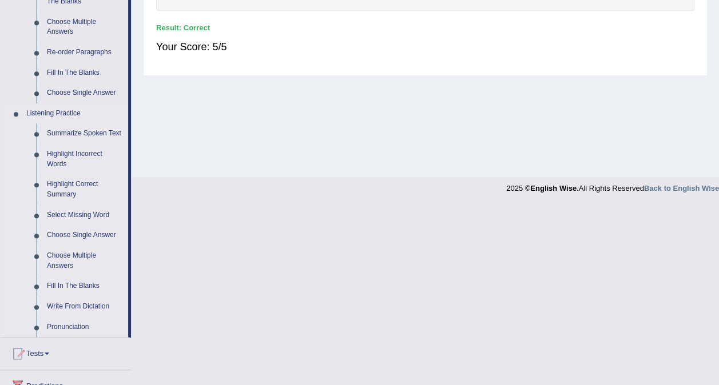
scroll to position [400, 0]
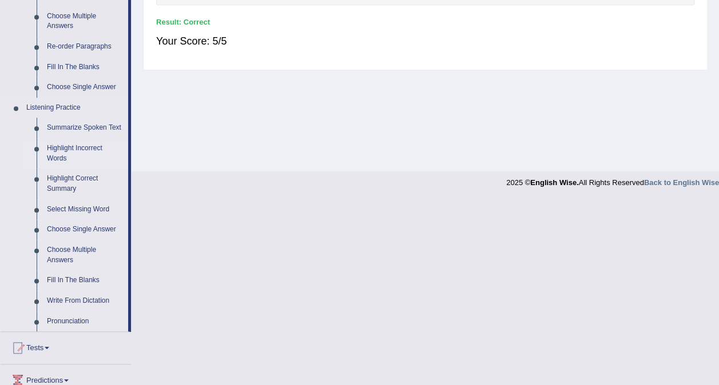
click at [90, 150] on link "Highlight Incorrect Words" at bounding box center [85, 153] width 86 height 30
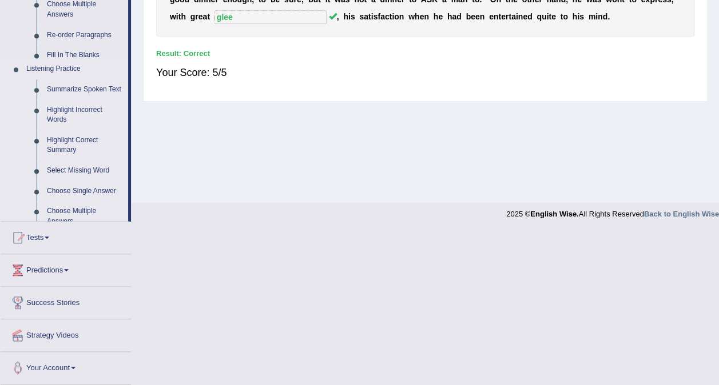
scroll to position [215, 0]
